Goal: Use online tool/utility: Utilize a website feature to perform a specific function

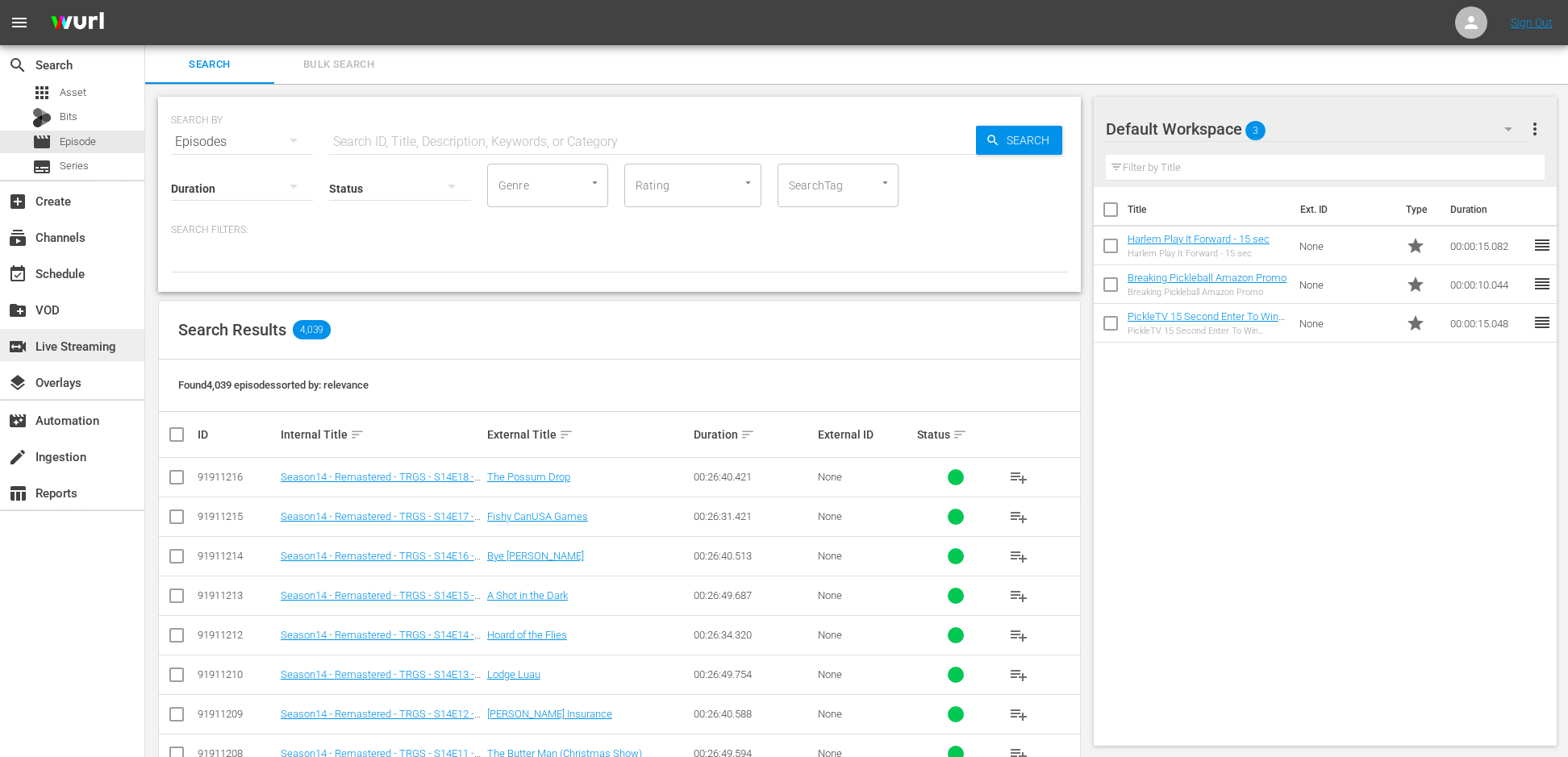
click at [81, 347] on div "switch_video Live Streaming" at bounding box center [45, 344] width 90 height 15
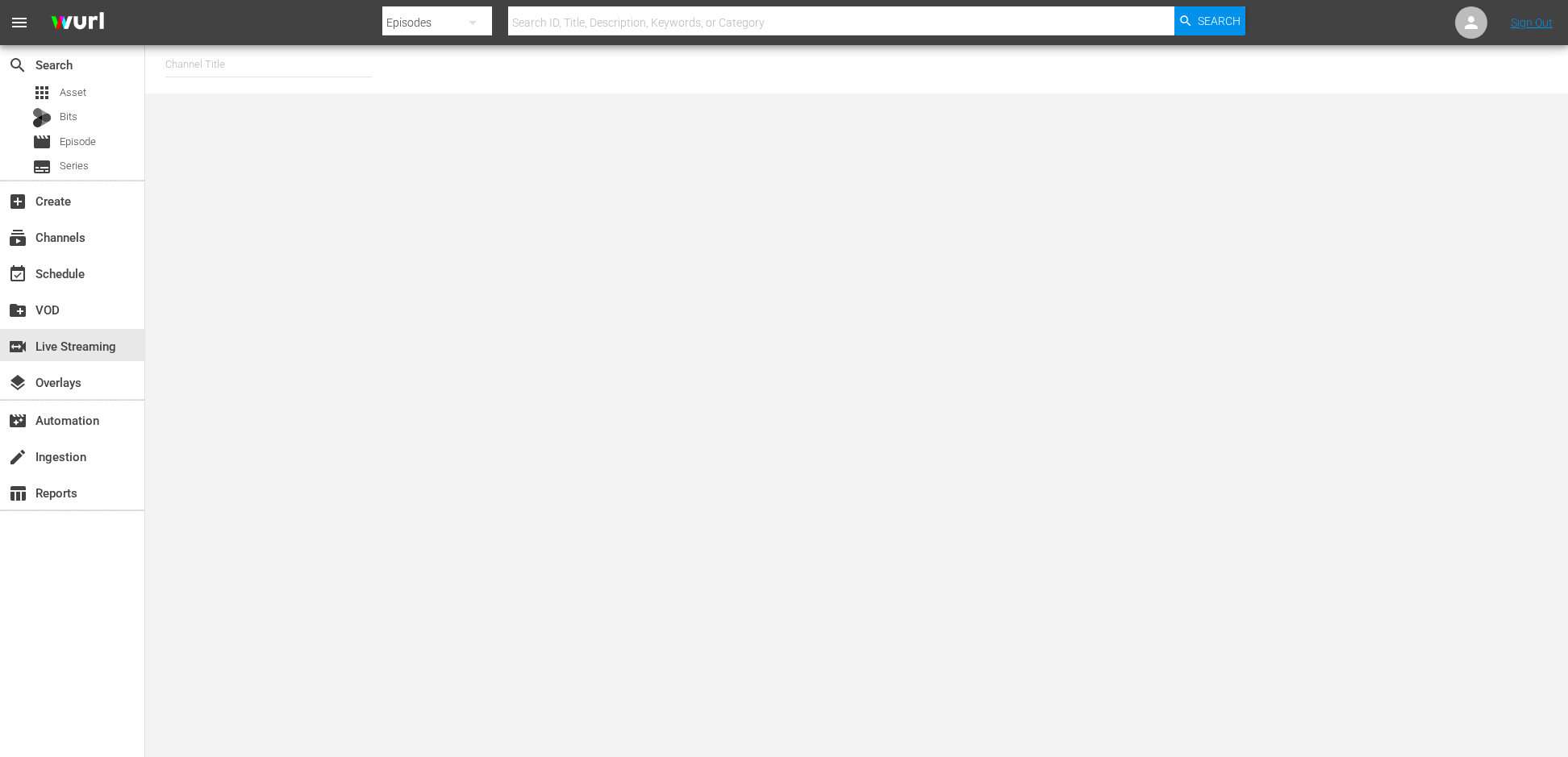
click at [302, 71] on input "text" at bounding box center [268, 64] width 207 height 39
click at [303, 131] on div "PickleTV (1380 - answermedia_pickletv_1)" at bounding box center [387, 109] width 444 height 52
click at [301, 125] on div "PickleTV (1380 - answermedia_pickletv_1)" at bounding box center [387, 109] width 418 height 39
type input "PickleTV (1380 - answermedia_pickletv_1)"
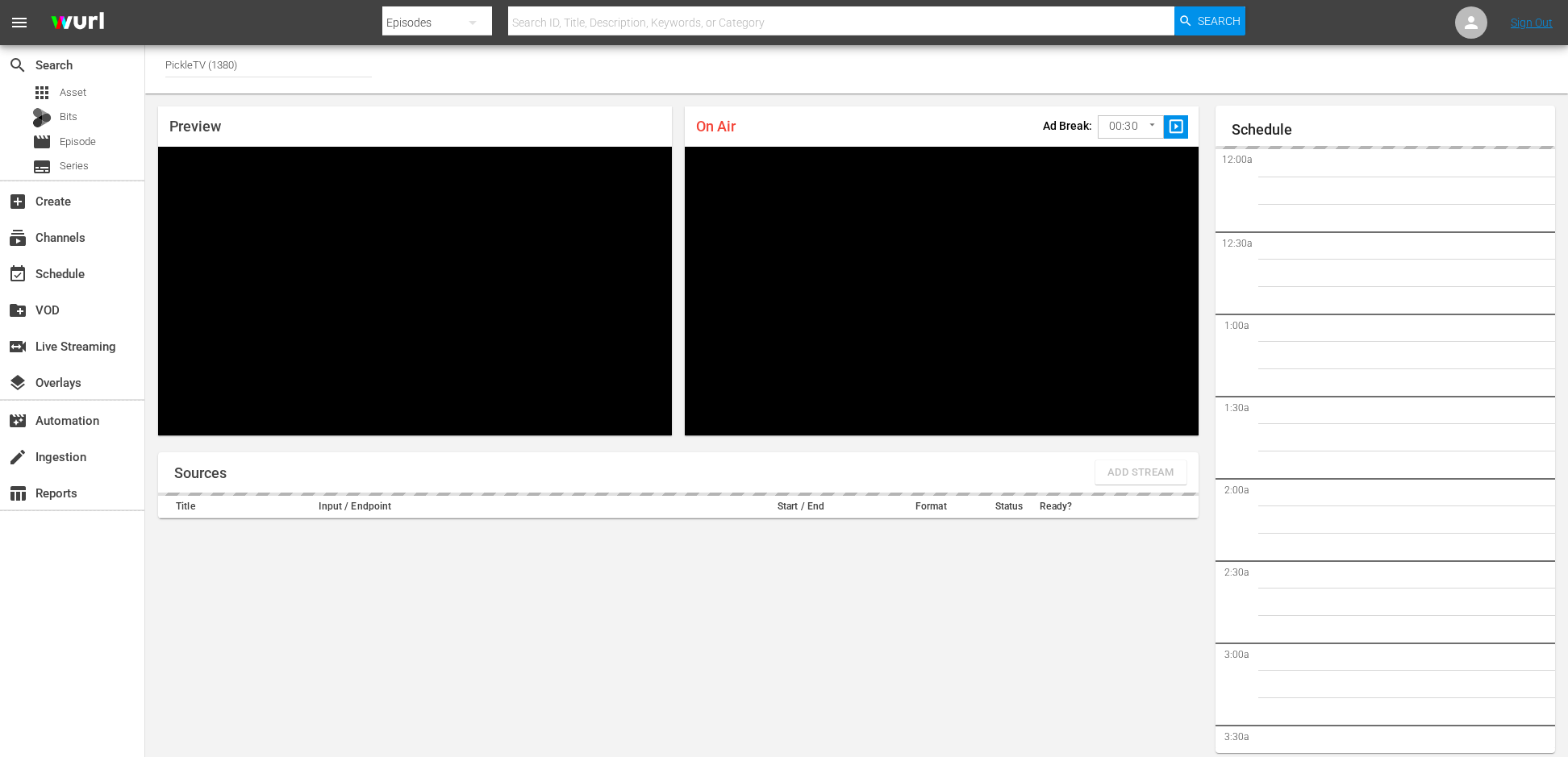
scroll to position [50, 0]
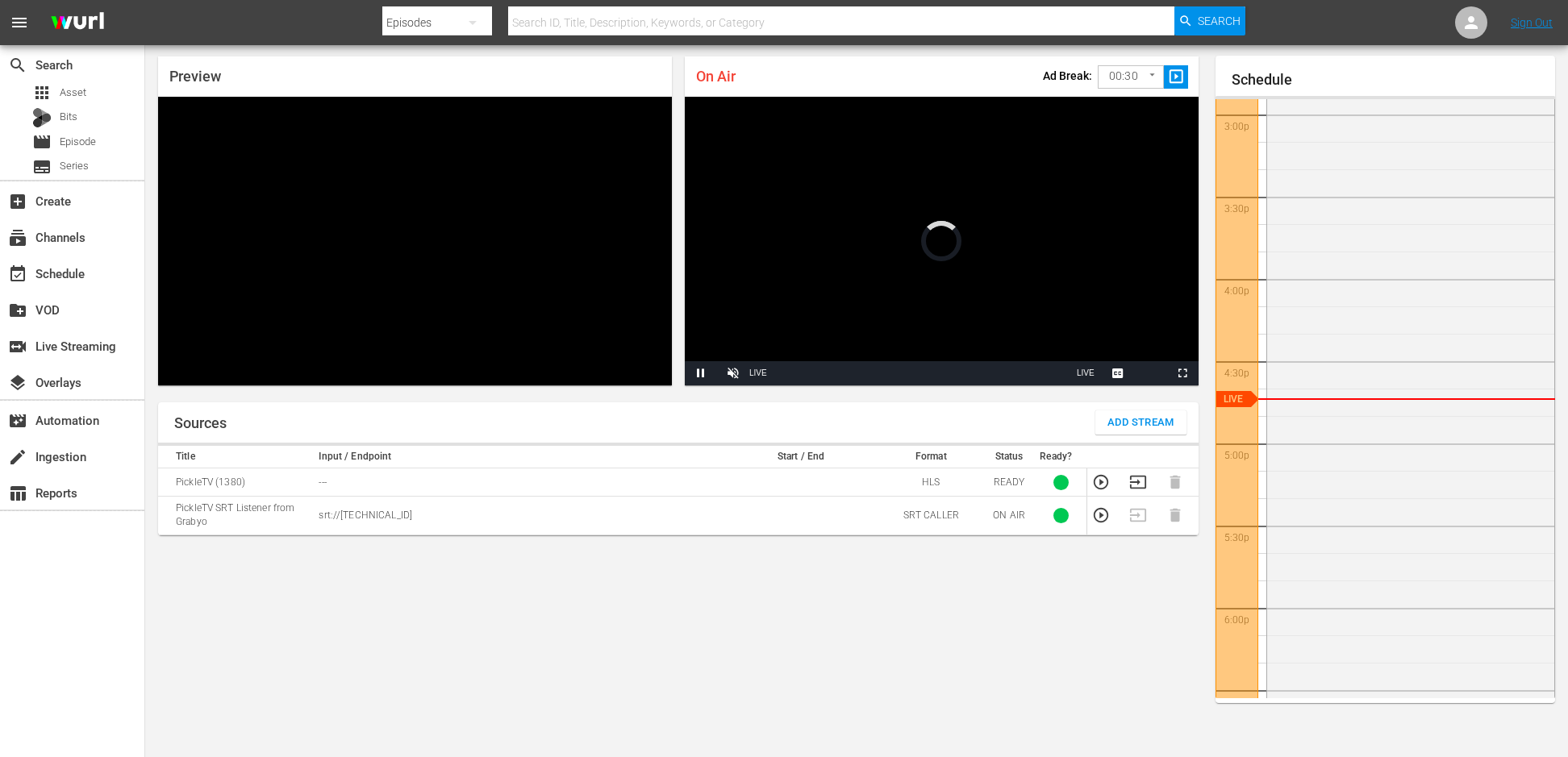
click at [204, 481] on td "PickleTV (1380)" at bounding box center [235, 483] width 156 height 28
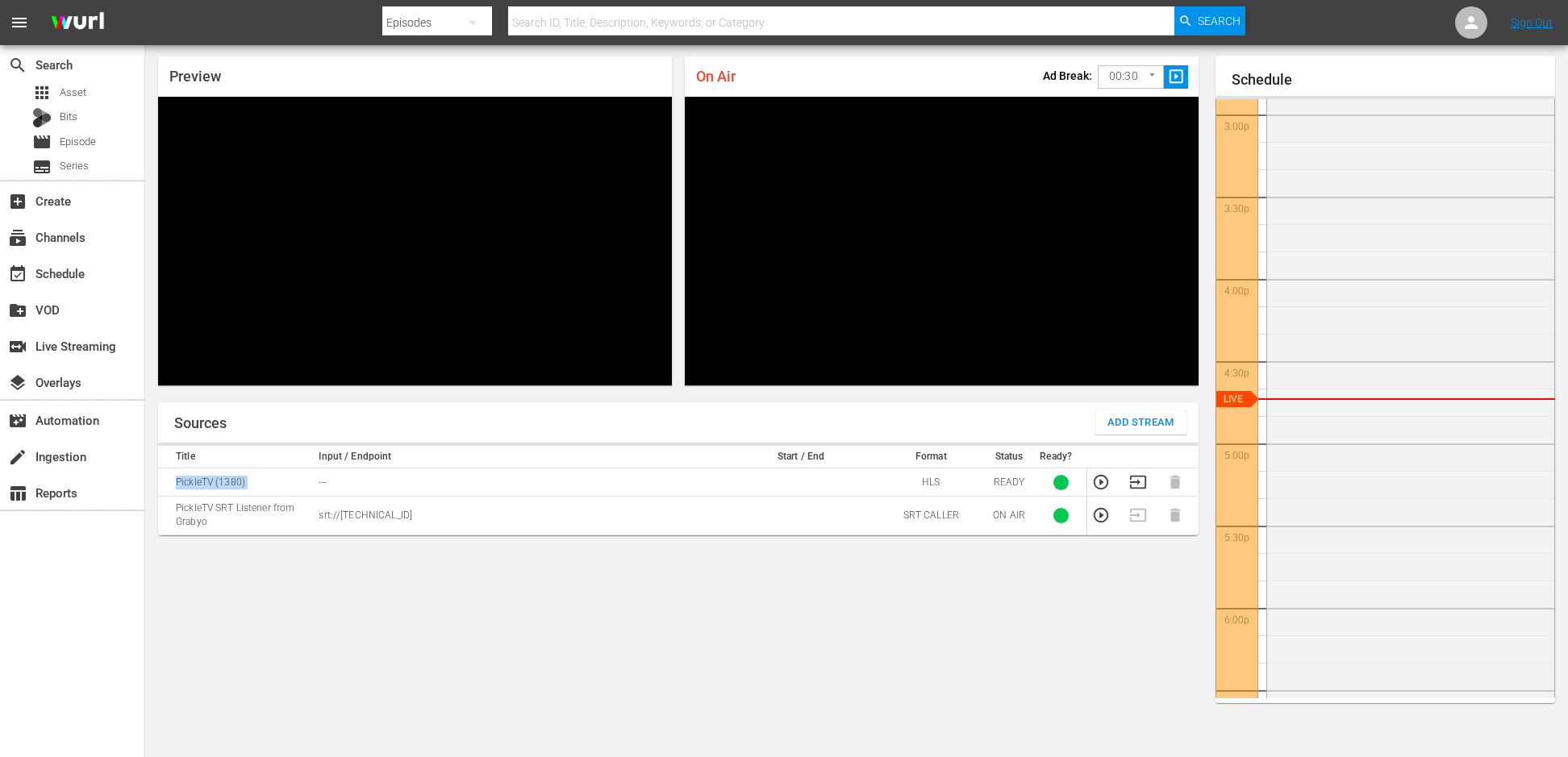
click at [204, 481] on td "PickleTV (1380)" at bounding box center [235, 483] width 156 height 28
